Goal: Information Seeking & Learning: Understand process/instructions

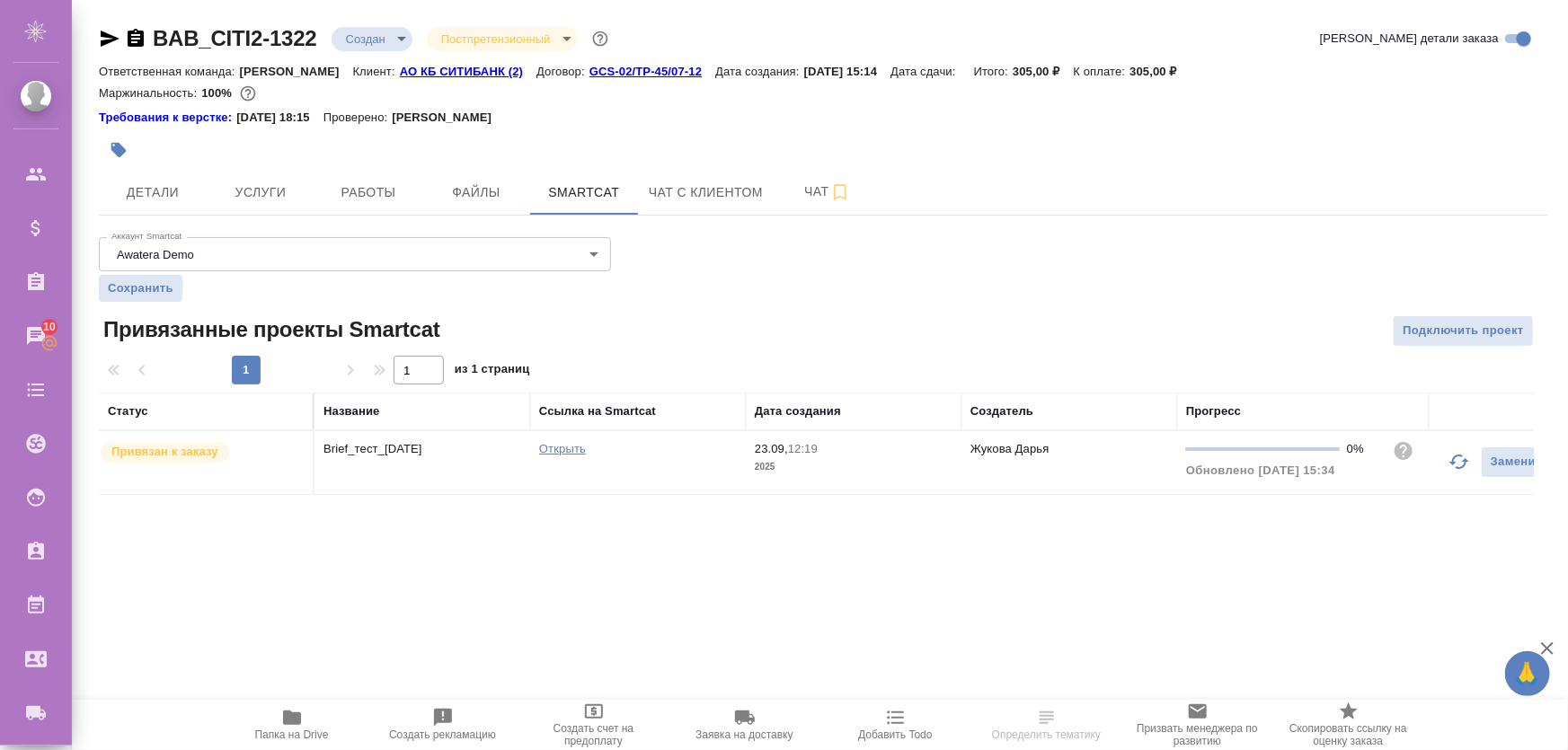
click at [664, 443] on div "Открыть" at bounding box center [638, 450] width 198 height 18
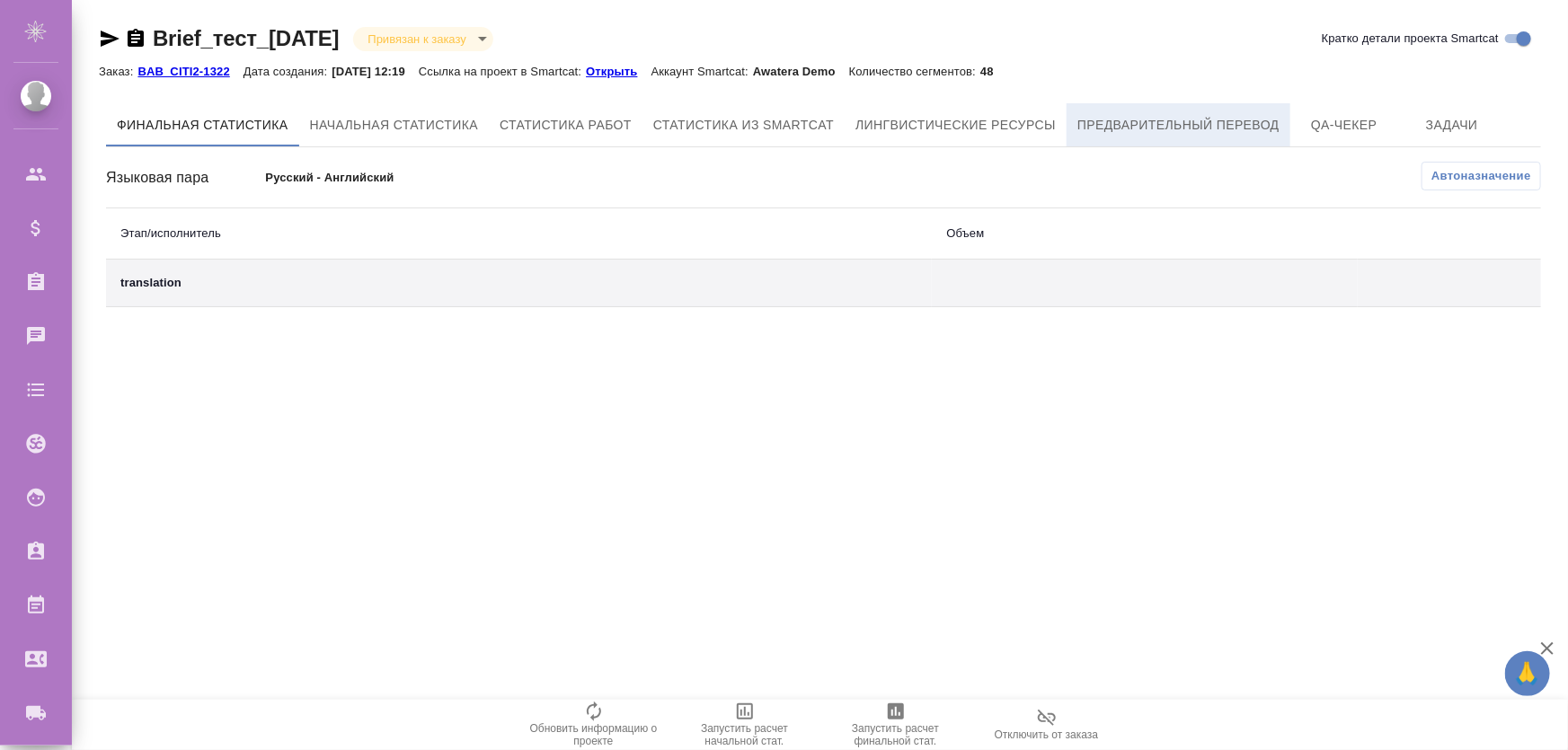
click at [1133, 135] on button "Предварительный перевод" at bounding box center [1178, 125] width 223 height 43
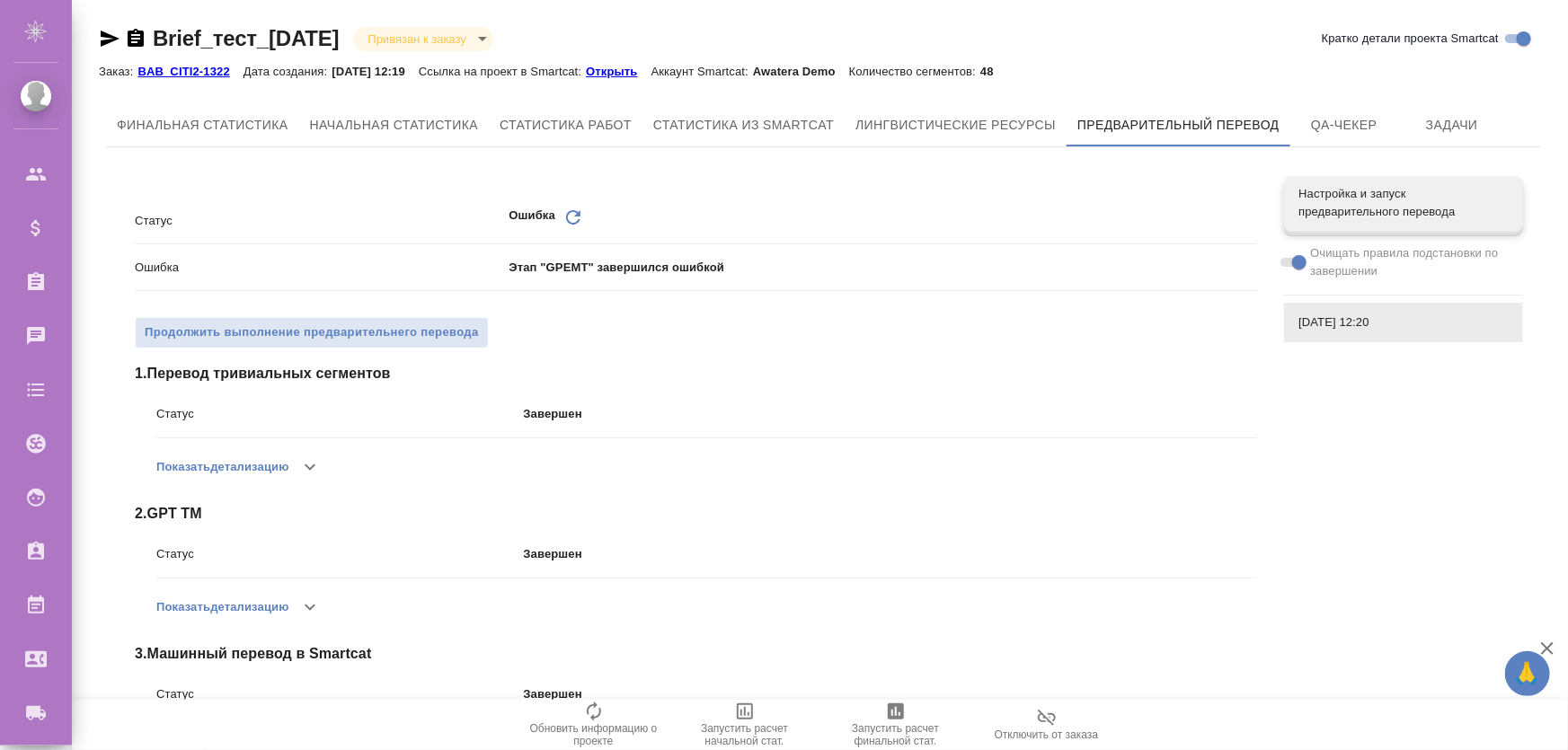
scroll to position [283, 0]
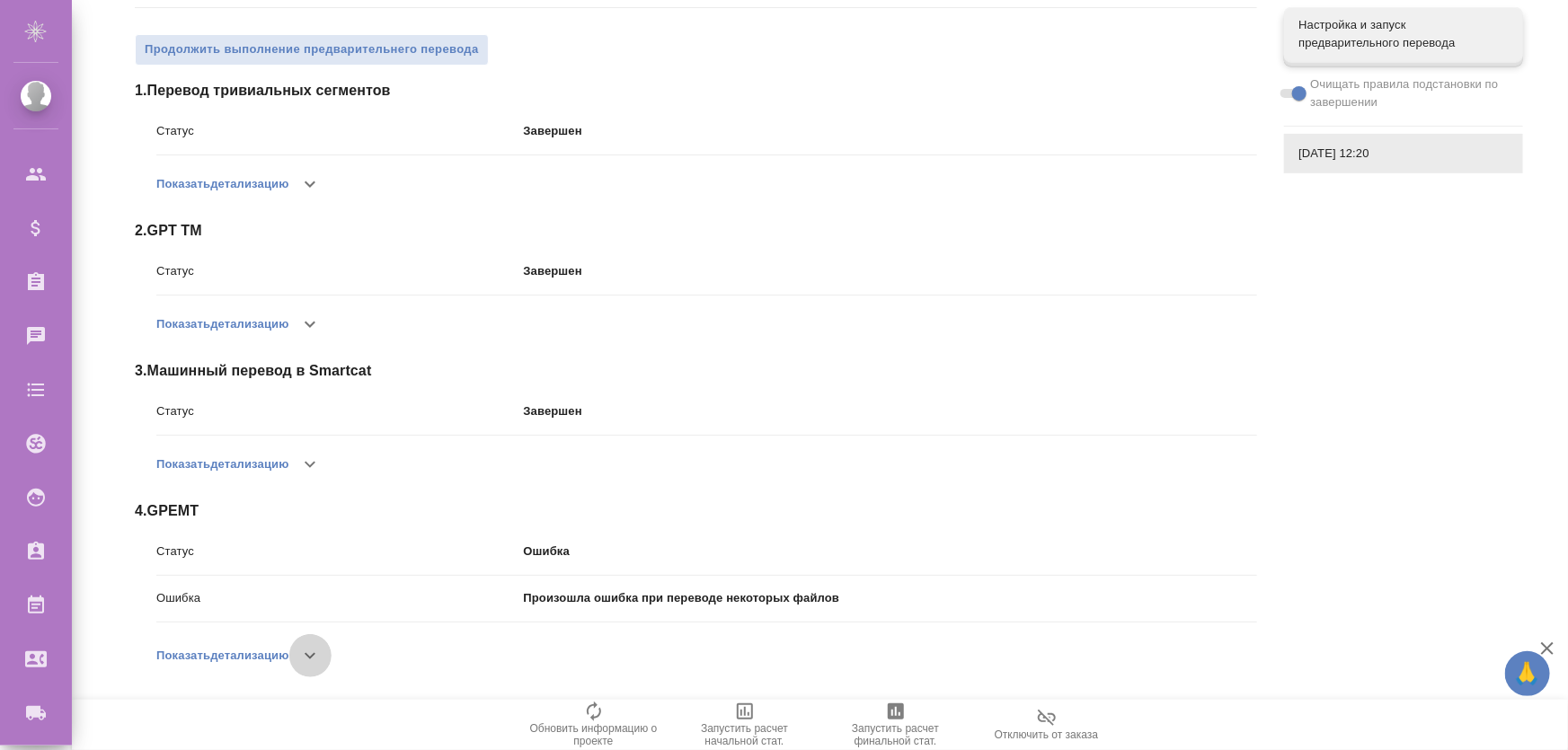
drag, startPoint x: 305, startPoint y: 658, endPoint x: 327, endPoint y: 643, distance: 26.6
click at [305, 658] on icon "button" at bounding box center [310, 656] width 22 height 22
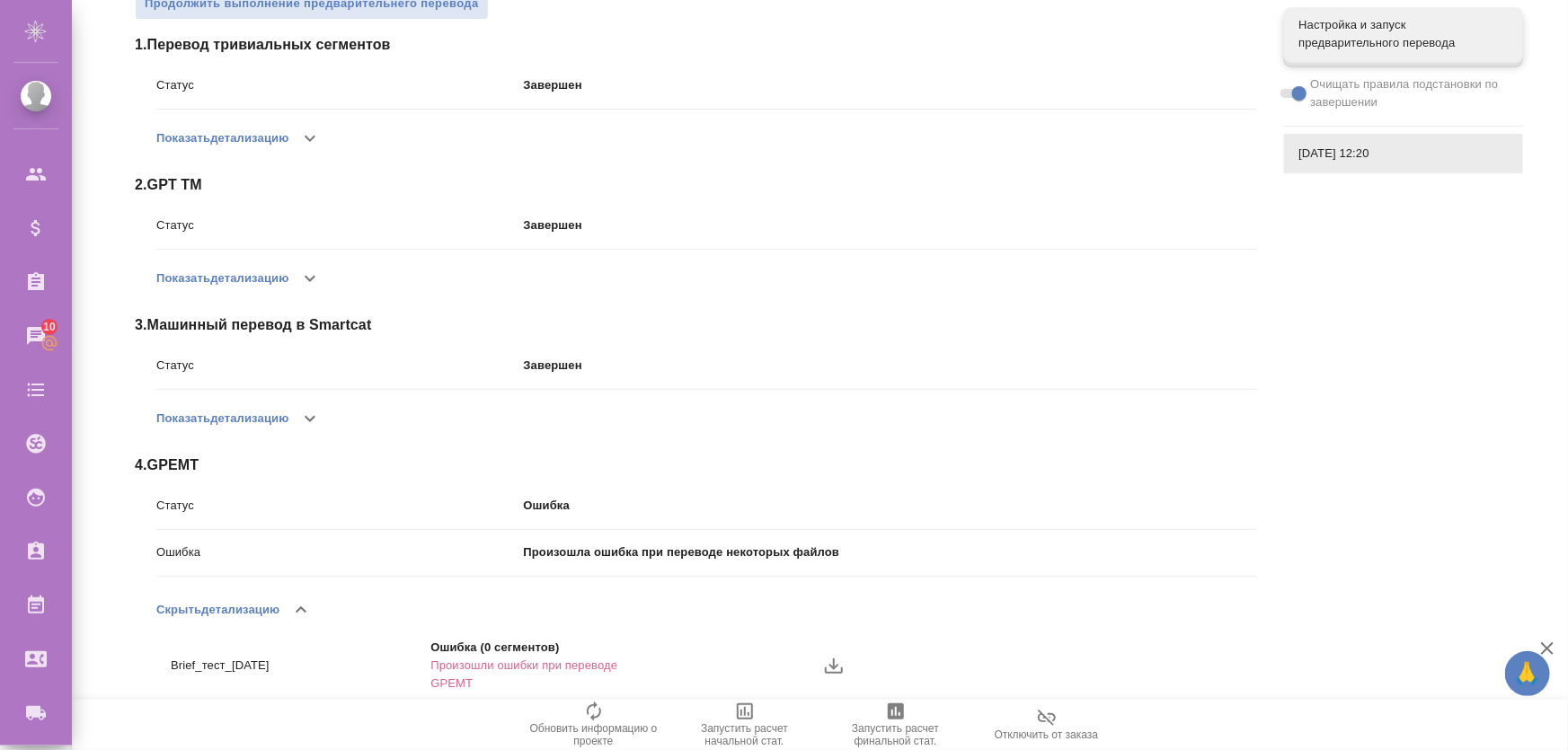
click at [839, 663] on icon "button" at bounding box center [834, 666] width 22 height 22
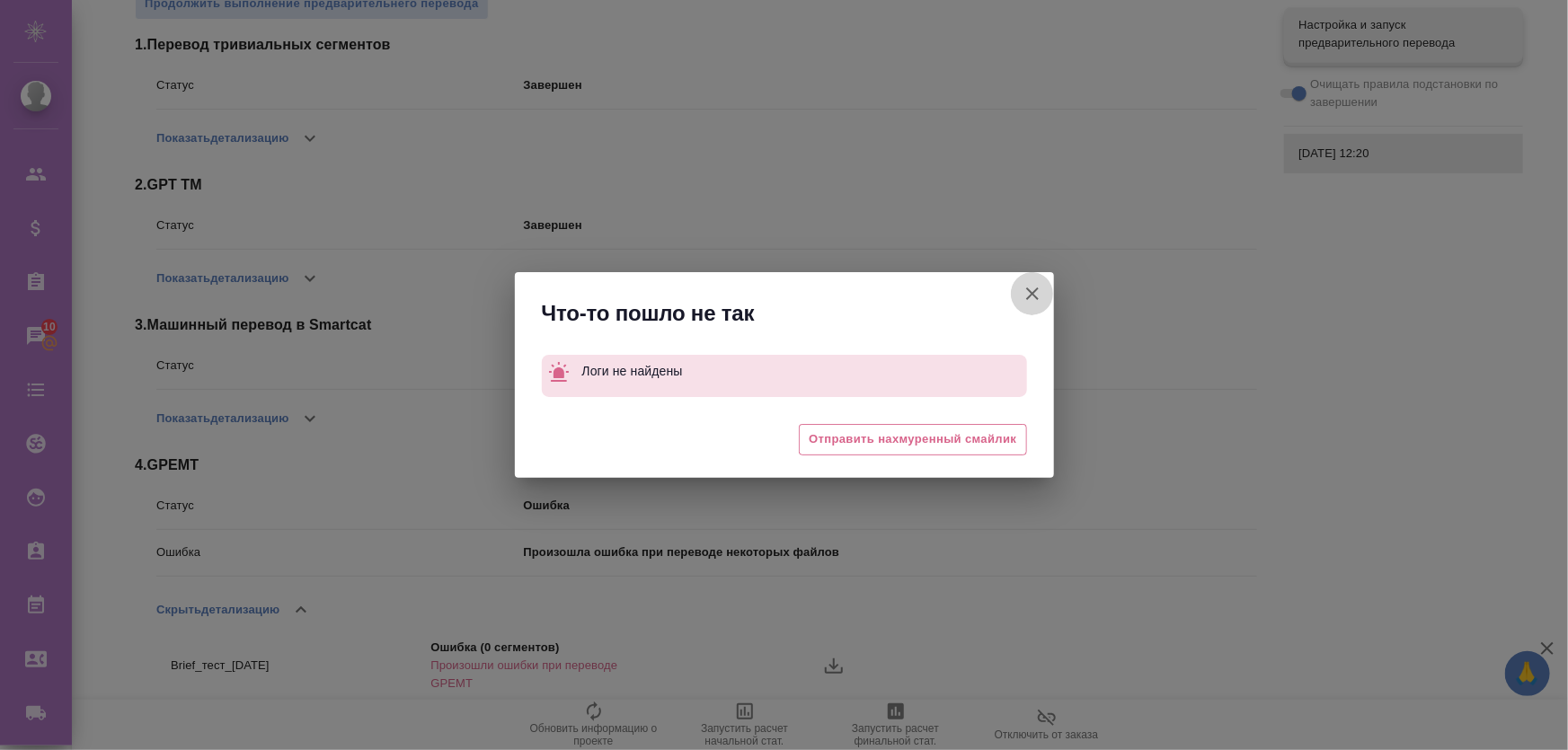
click at [1025, 274] on button "Кратко детали проекта Smartcat" at bounding box center [1032, 293] width 43 height 43
